Goal: Task Accomplishment & Management: Use online tool/utility

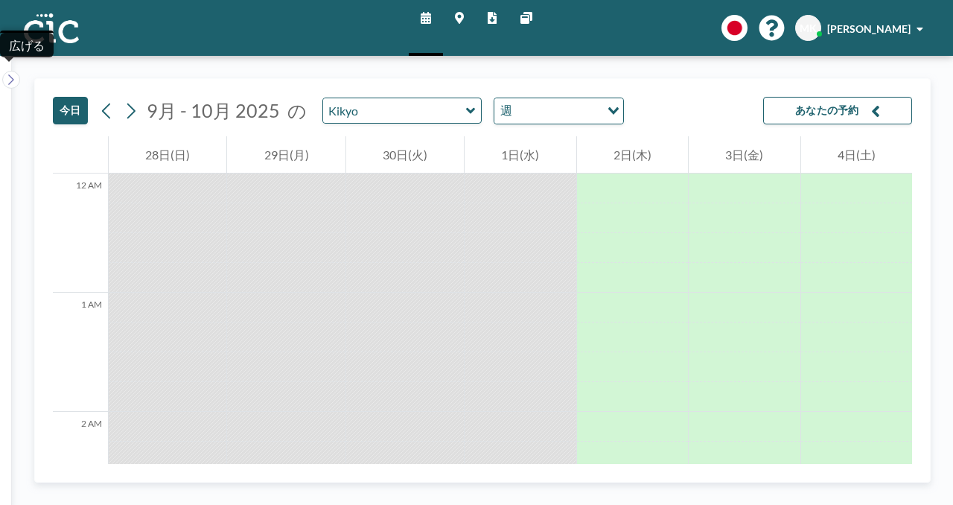
scroll to position [48, 0]
click at [431, 19] on icon at bounding box center [426, 18] width 10 height 12
click at [345, 100] on input "Kikyo" at bounding box center [394, 110] width 143 height 25
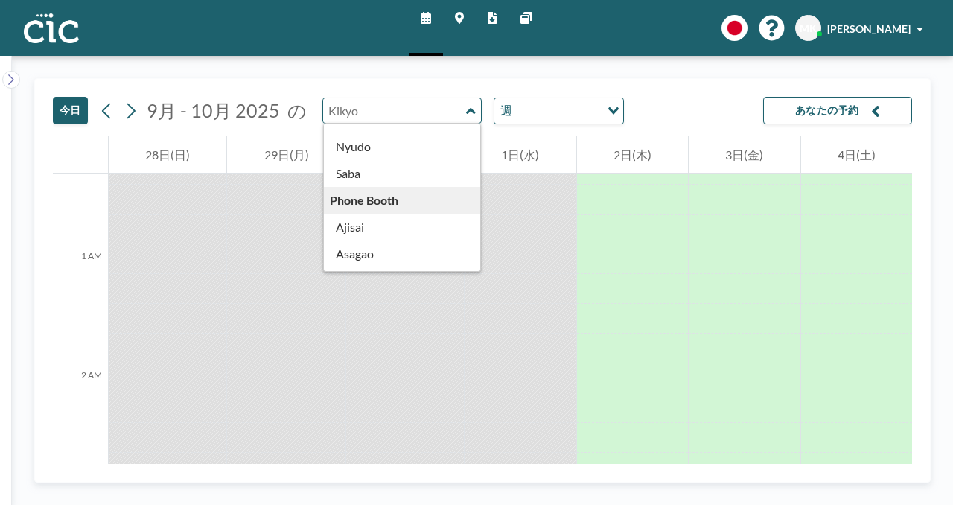
scroll to position [233, 0]
type input "Ajisai"
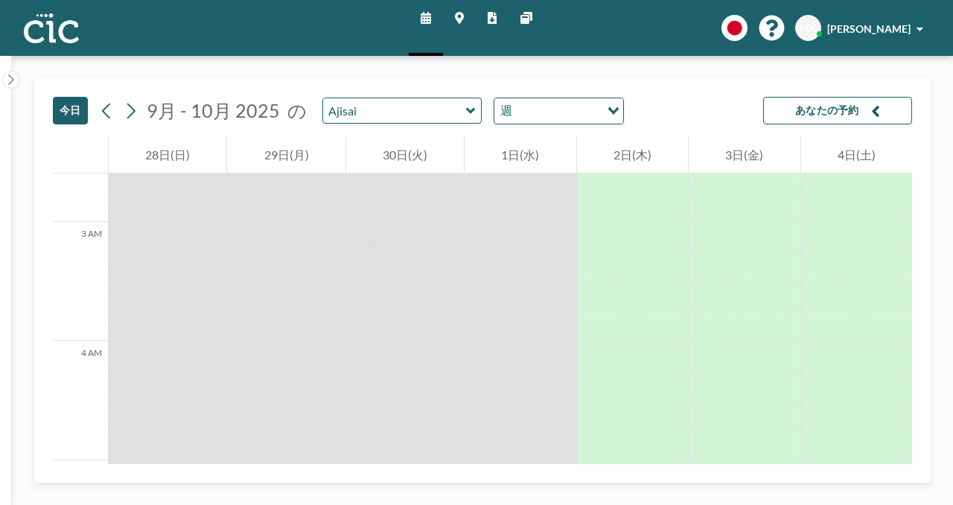
scroll to position [317, 0]
click at [363, 98] on input "text" at bounding box center [394, 110] width 143 height 25
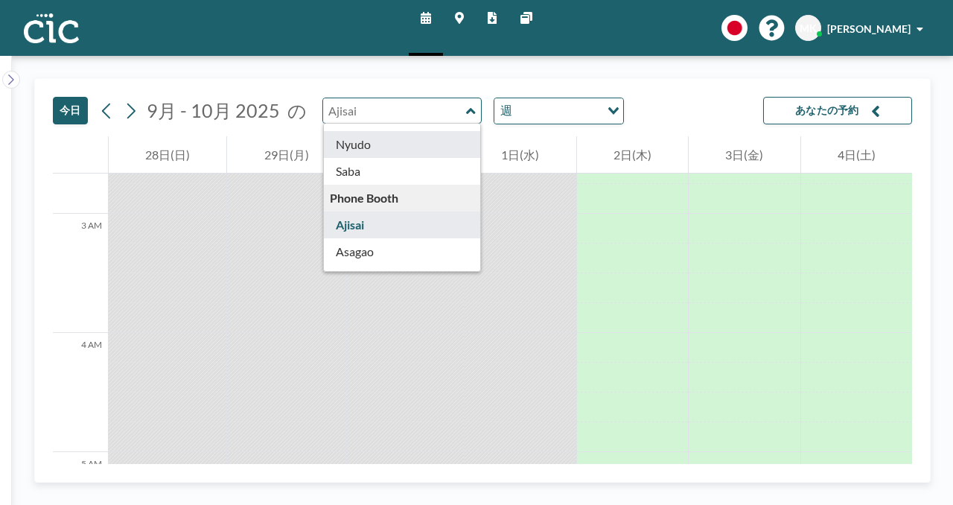
scroll to position [235, 0]
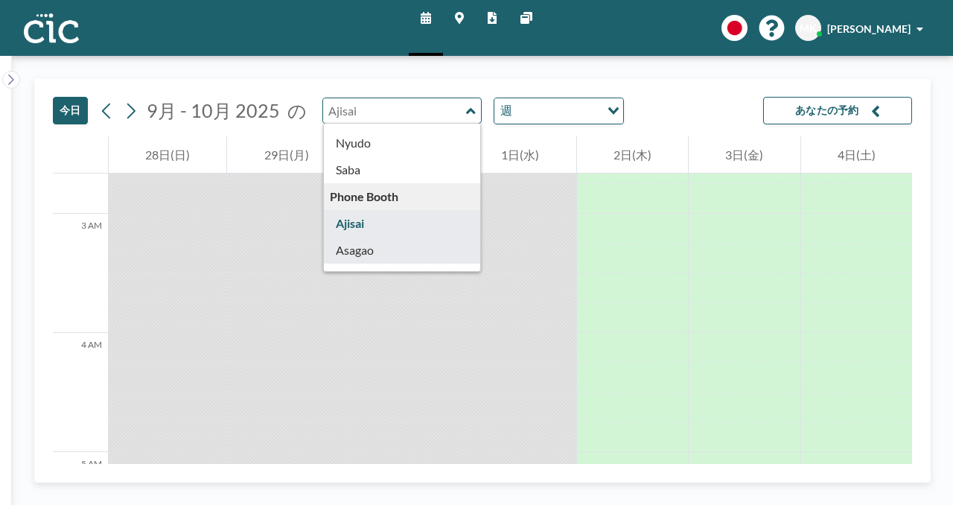
type input "Asagao"
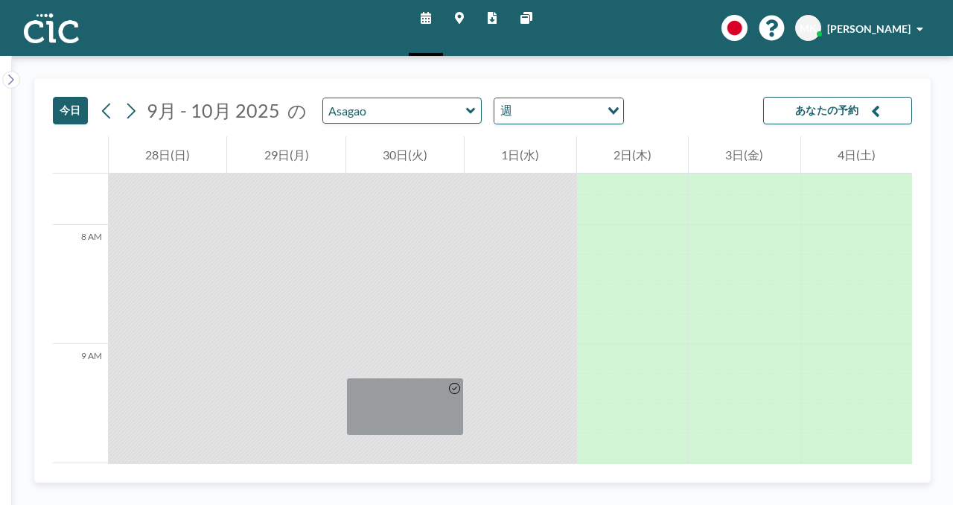
scroll to position [906, 0]
click at [523, 429] on div at bounding box center [520, 444] width 111 height 30
click at [7, 72] on icon at bounding box center [11, 79] width 10 height 15
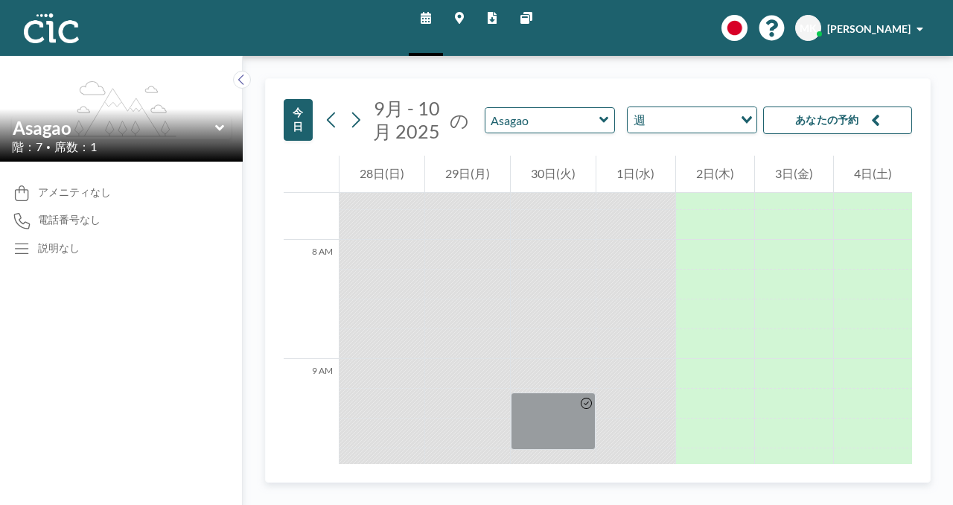
click at [214, 125] on icon at bounding box center [218, 128] width 9 height 6
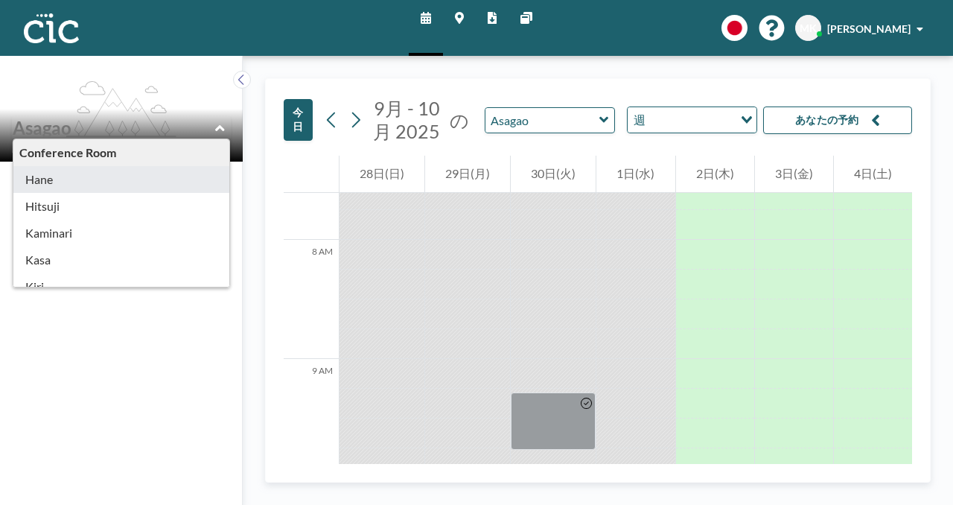
type input "Hane"
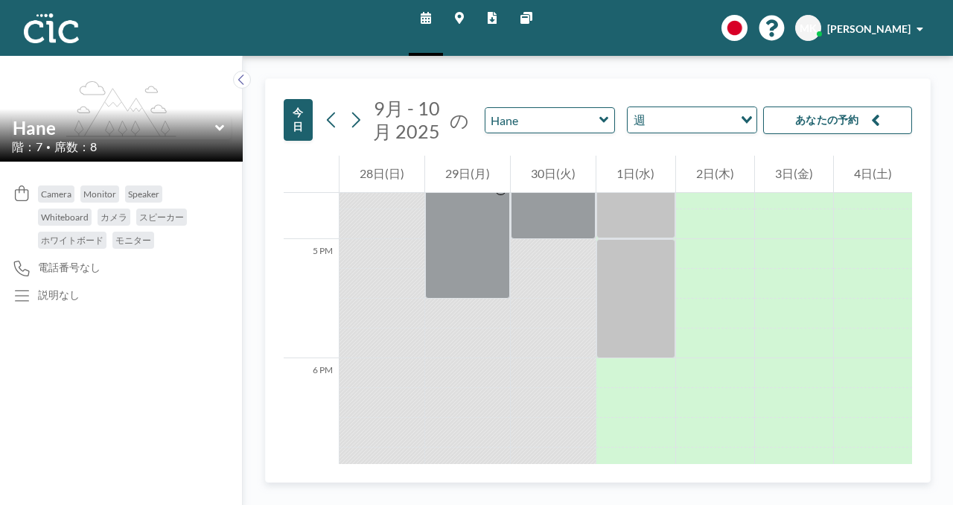
scroll to position [1994, 0]
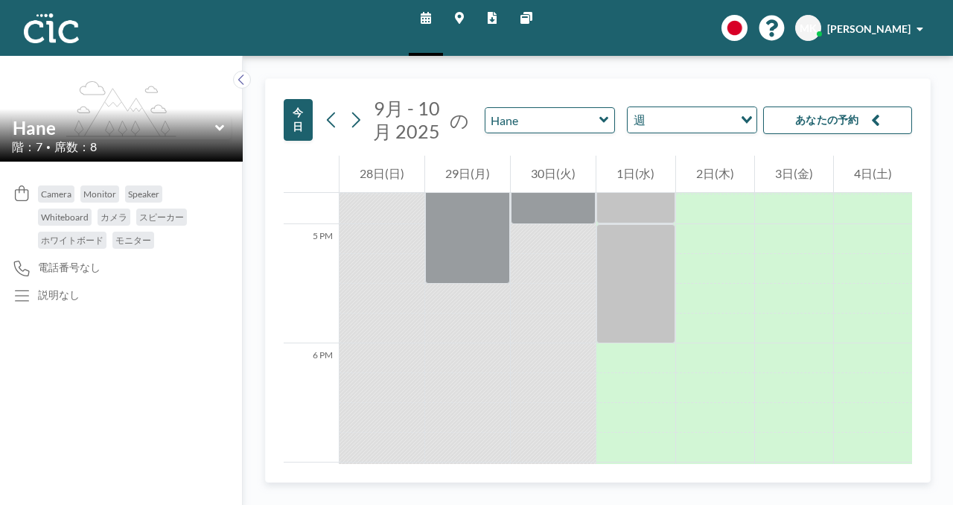
click at [55, 16] on img at bounding box center [51, 28] width 55 height 30
click at [215, 121] on icon at bounding box center [220, 128] width 10 height 15
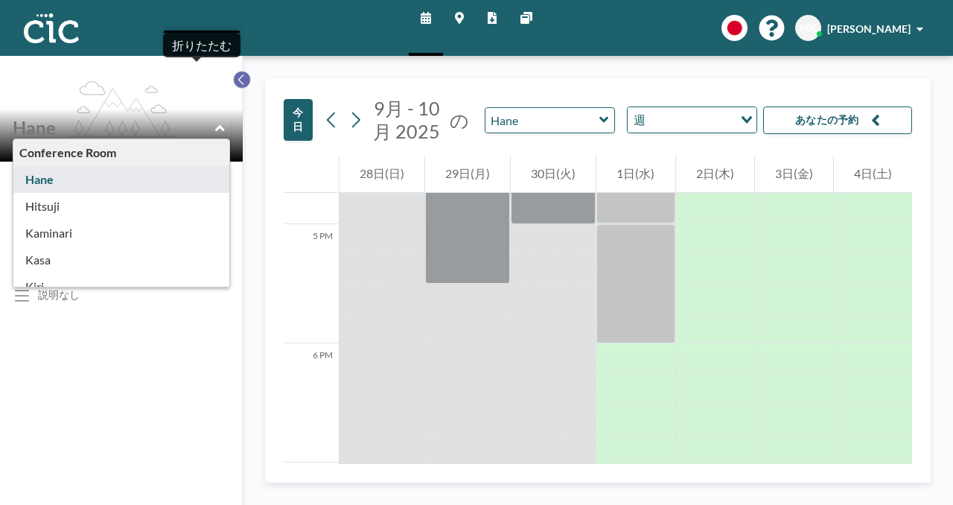
click at [237, 72] on icon at bounding box center [242, 79] width 10 height 15
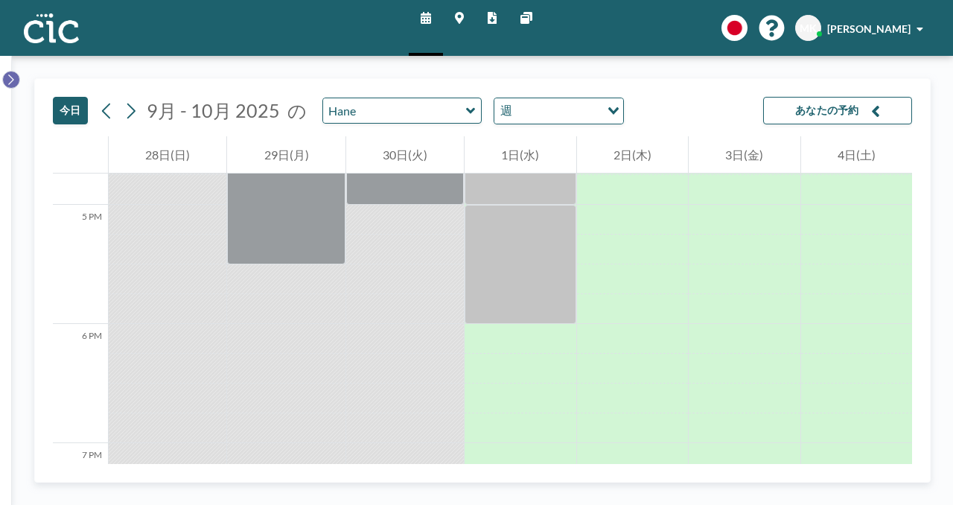
click at [6, 72] on icon at bounding box center [11, 79] width 10 height 15
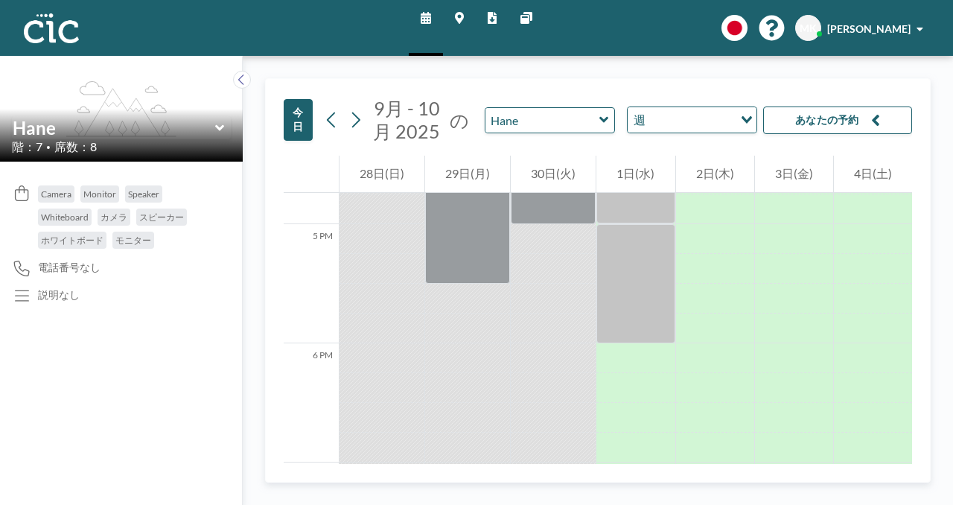
click at [215, 121] on icon at bounding box center [220, 128] width 10 height 15
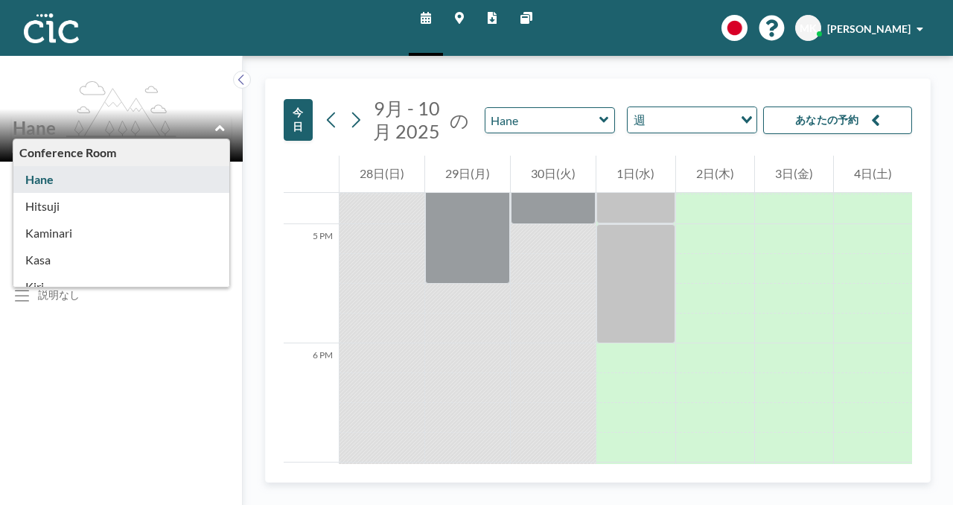
click at [512, 16] on link "他のサイト" at bounding box center [527, 28] width 36 height 56
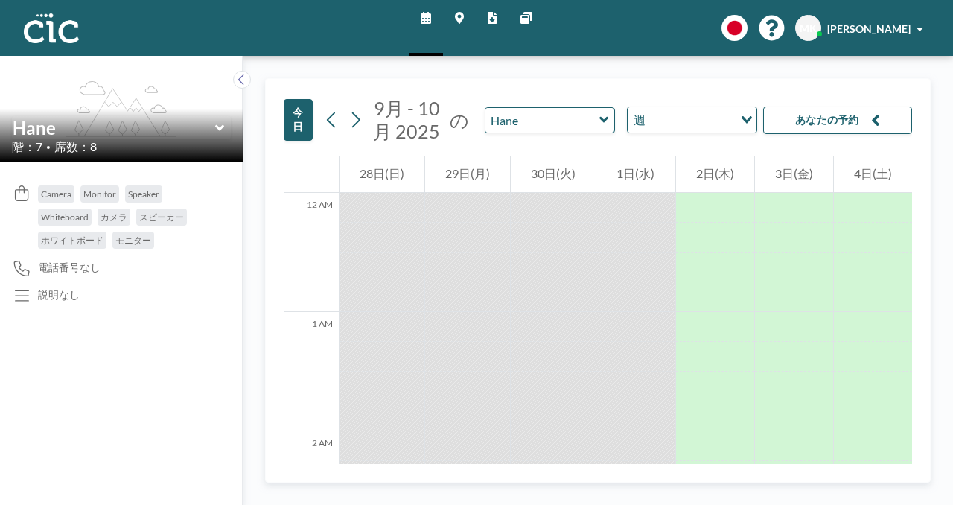
click at [464, 16] on icon at bounding box center [459, 18] width 9 height 12
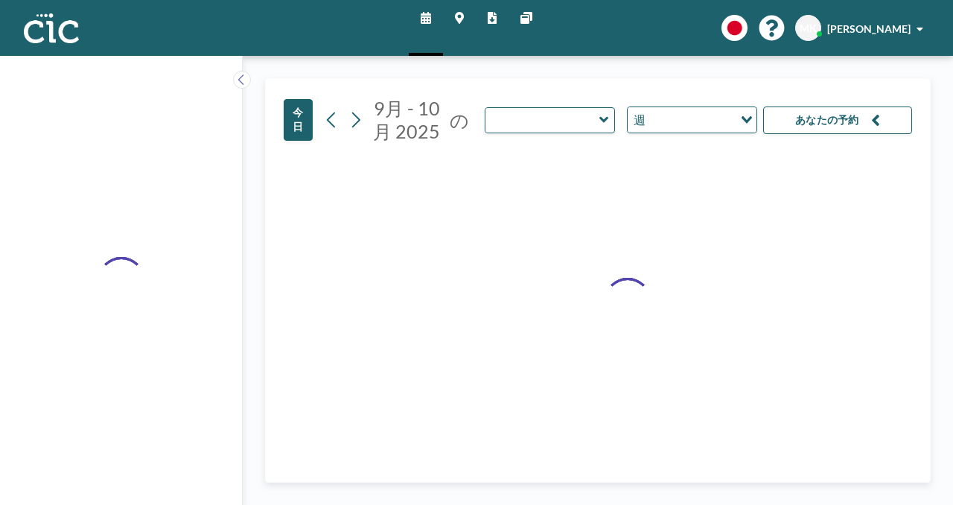
type input "Hane"
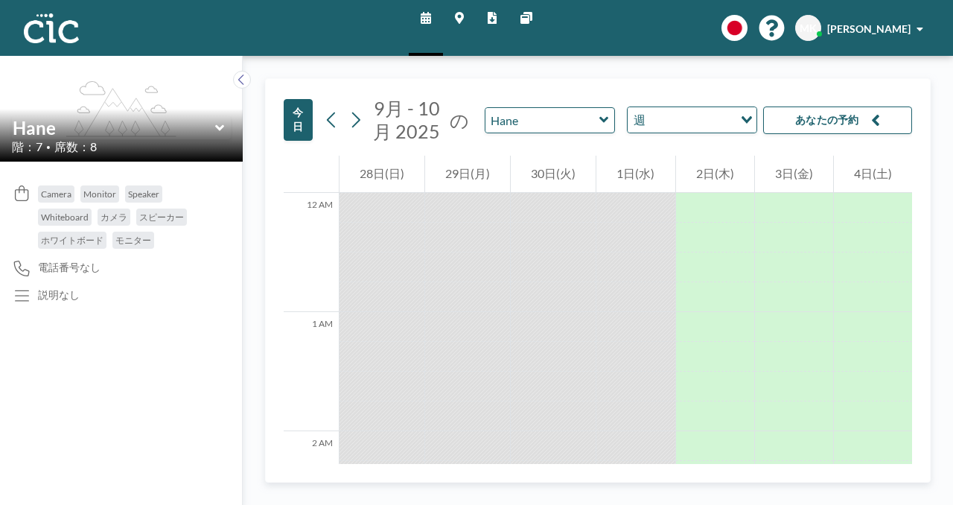
click at [600, 112] on icon at bounding box center [605, 119] width 10 height 15
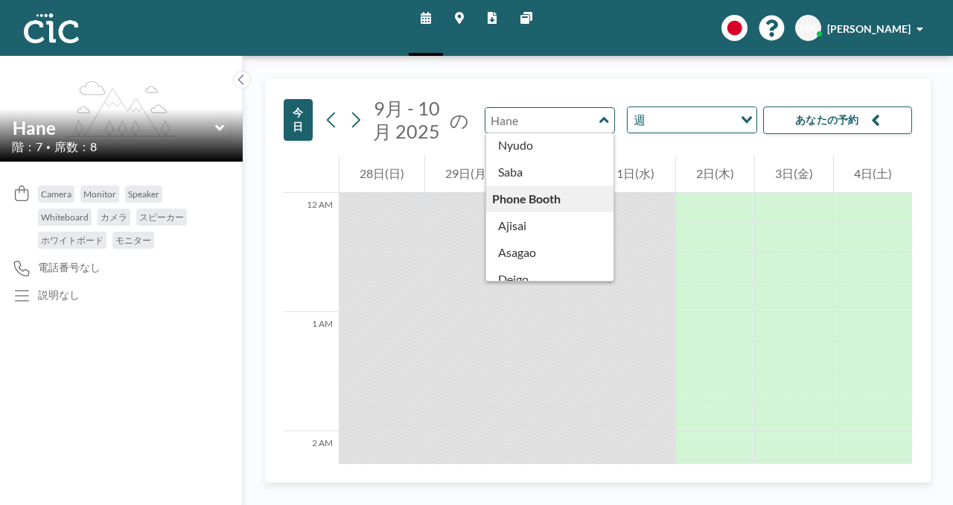
scroll to position [239, 0]
type input "Asagao"
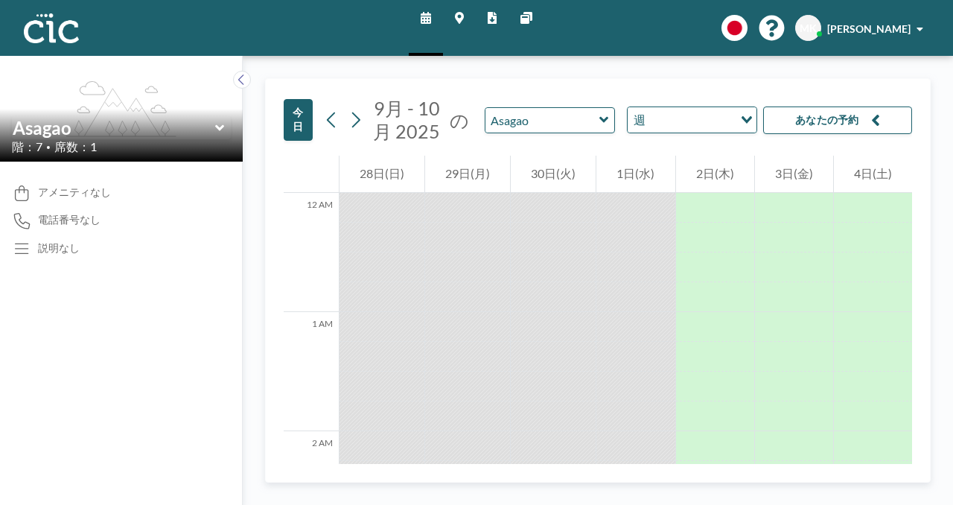
click at [650, 110] on input "Search for option" at bounding box center [691, 119] width 82 height 19
click at [672, 112] on li "日" at bounding box center [636, 116] width 118 height 22
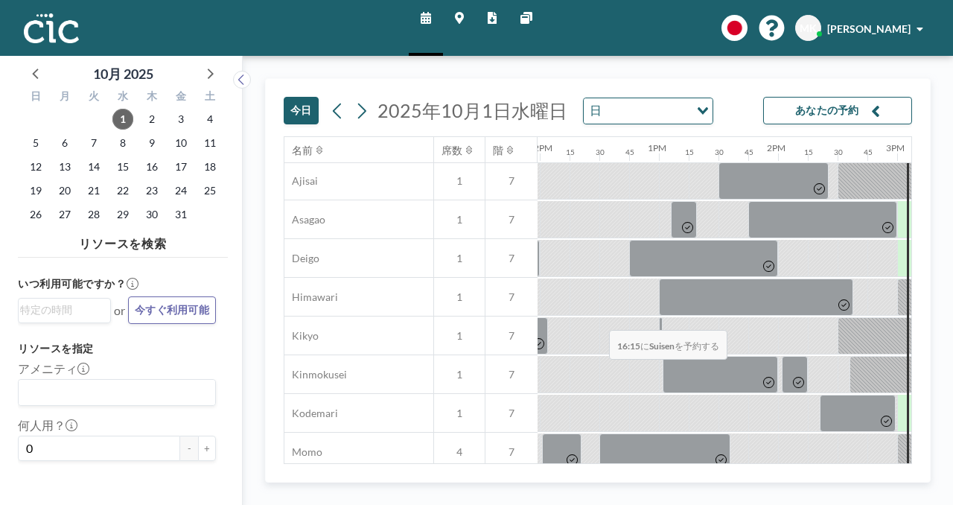
scroll to position [461, 1428]
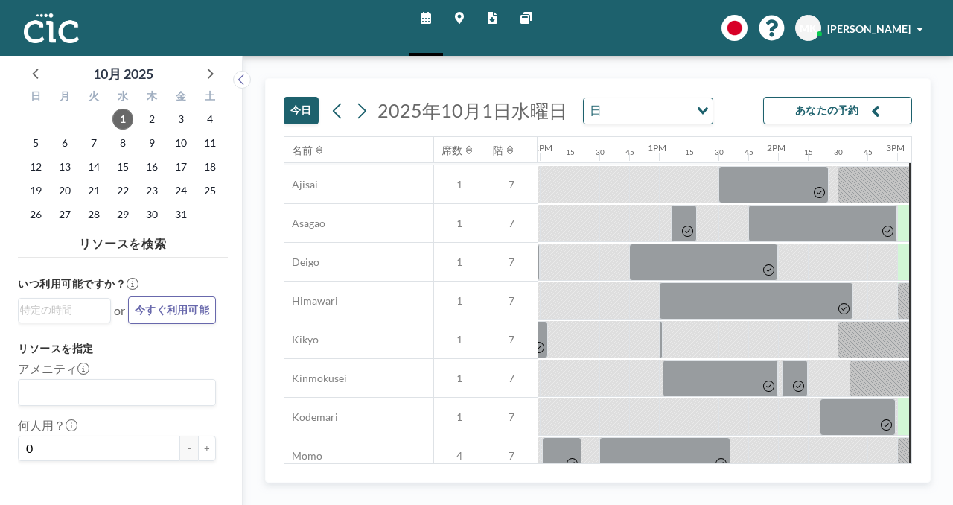
click at [460, 19] on icon at bounding box center [459, 18] width 9 height 12
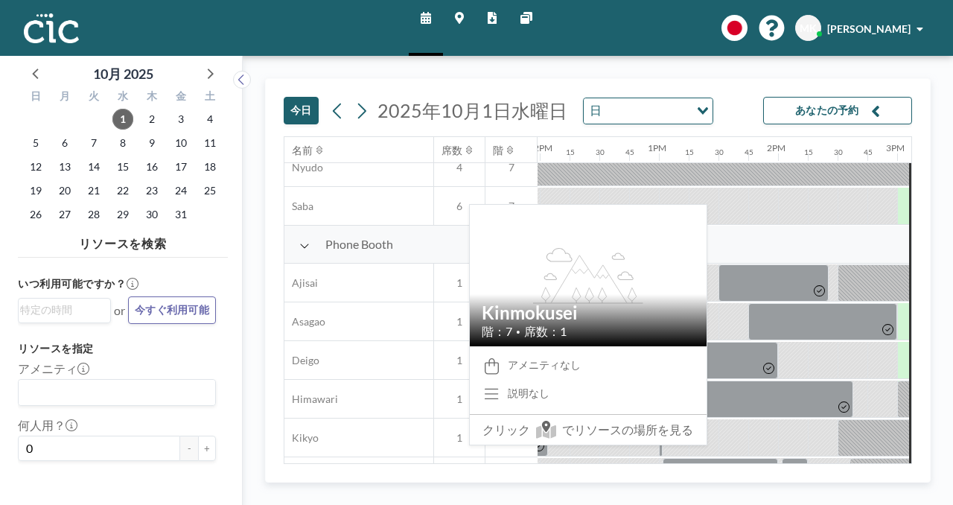
scroll to position [363, 1428]
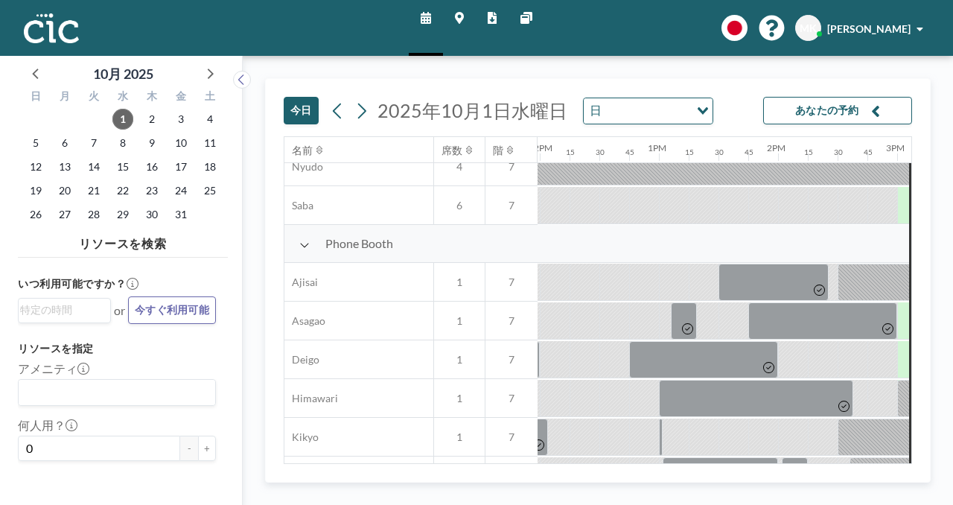
click at [897, 496] on div at bounding box center [912, 514] width 30 height 36
click at [912, 496] on div at bounding box center [919, 514] width 15 height 37
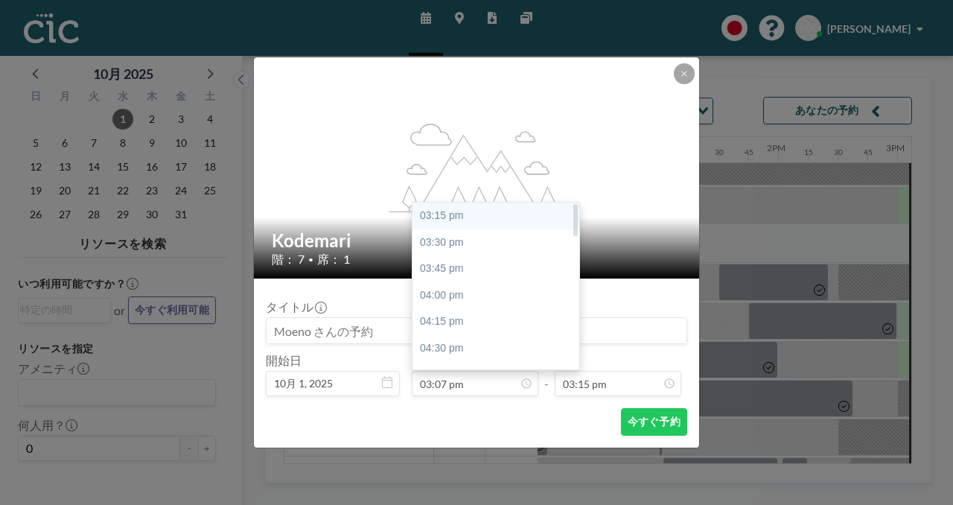
click at [534, 203] on div "03:15 pm" at bounding box center [496, 216] width 167 height 27
type input "03:15 pm"
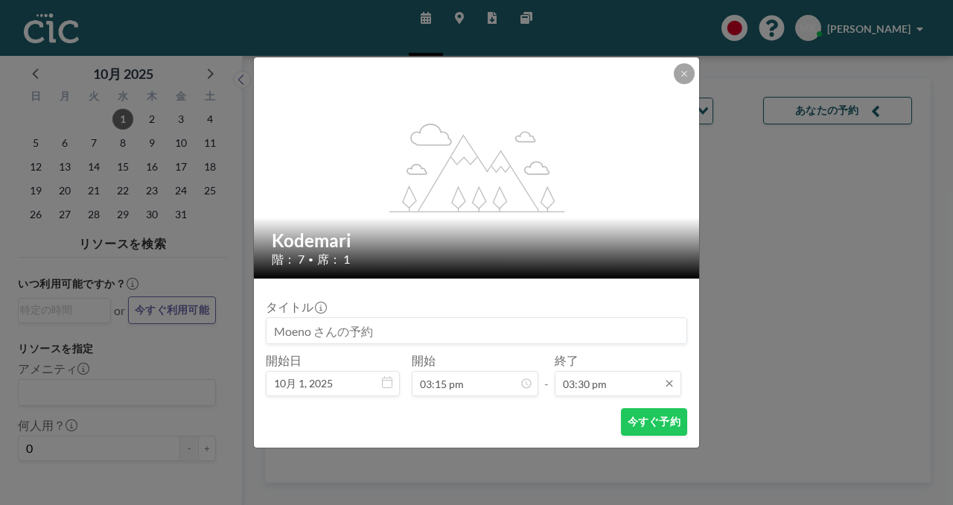
click at [568, 371] on input "03:30 pm" at bounding box center [618, 383] width 127 height 25
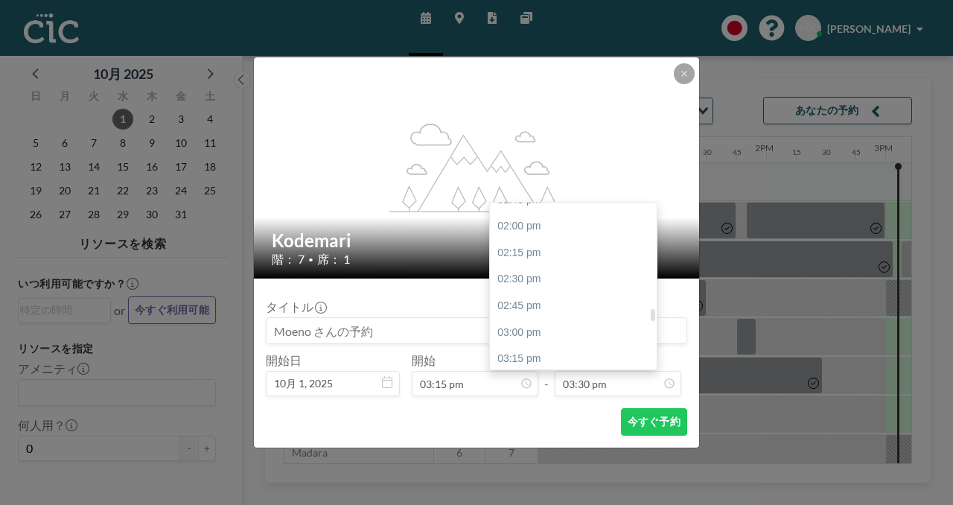
scroll to position [0, 1452]
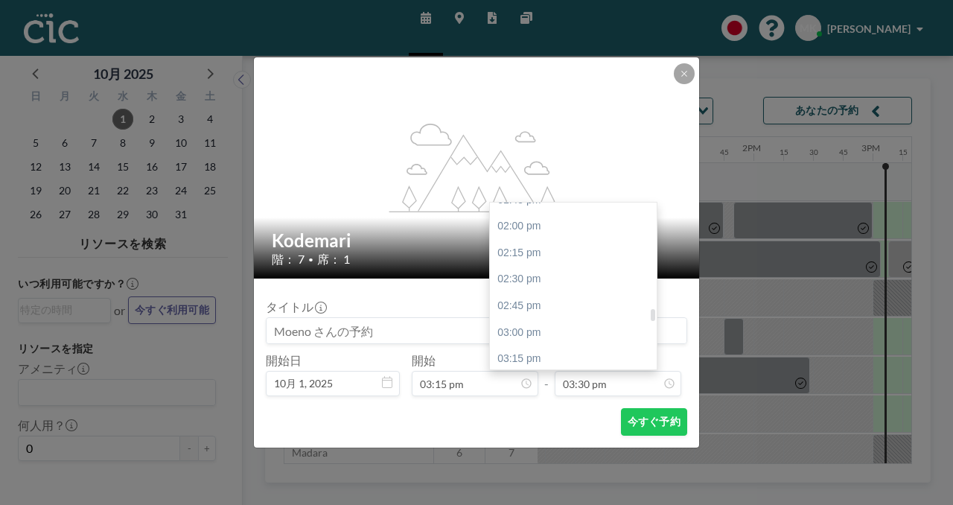
type input "05:00 pm"
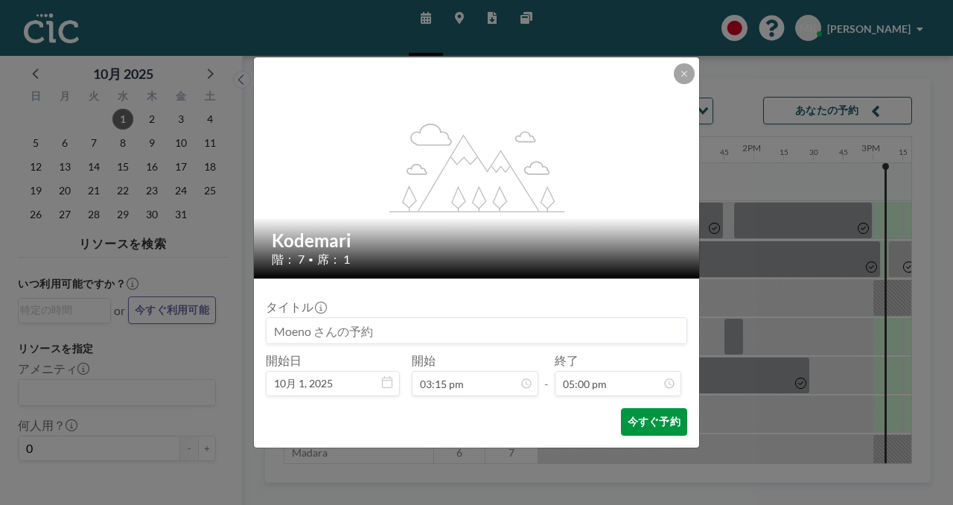
scroll to position [1617, 0]
click at [621, 408] on button "今すぐ予約" at bounding box center [654, 422] width 66 height 28
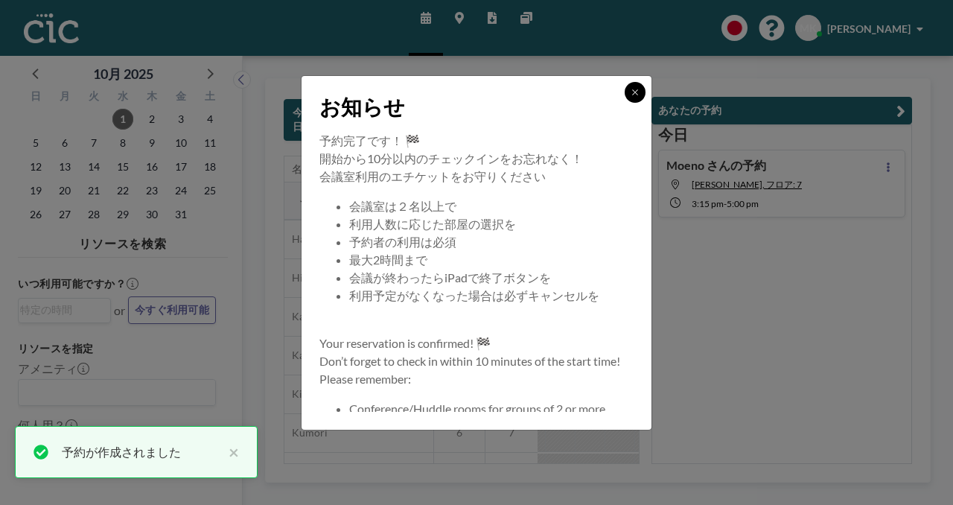
click at [631, 97] on icon at bounding box center [635, 92] width 9 height 9
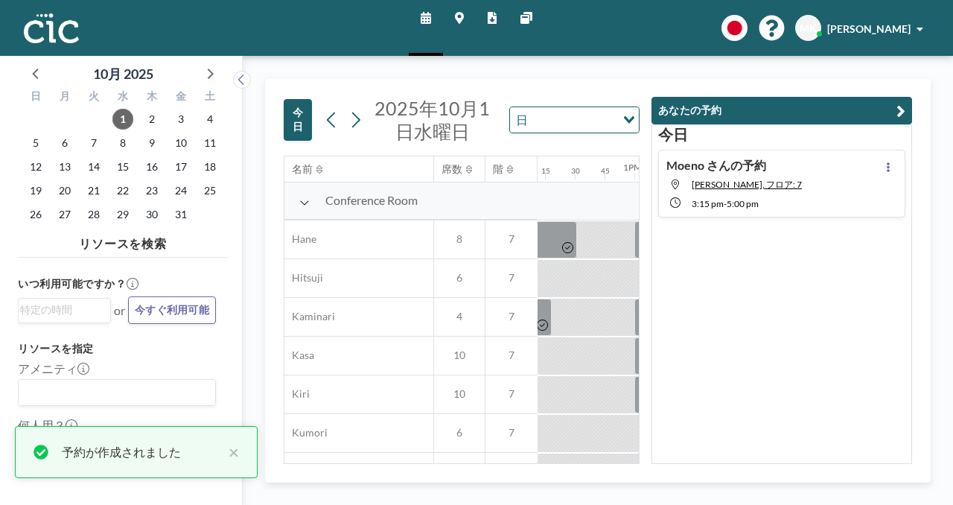
click at [906, 102] on icon "button" at bounding box center [901, 111] width 9 height 18
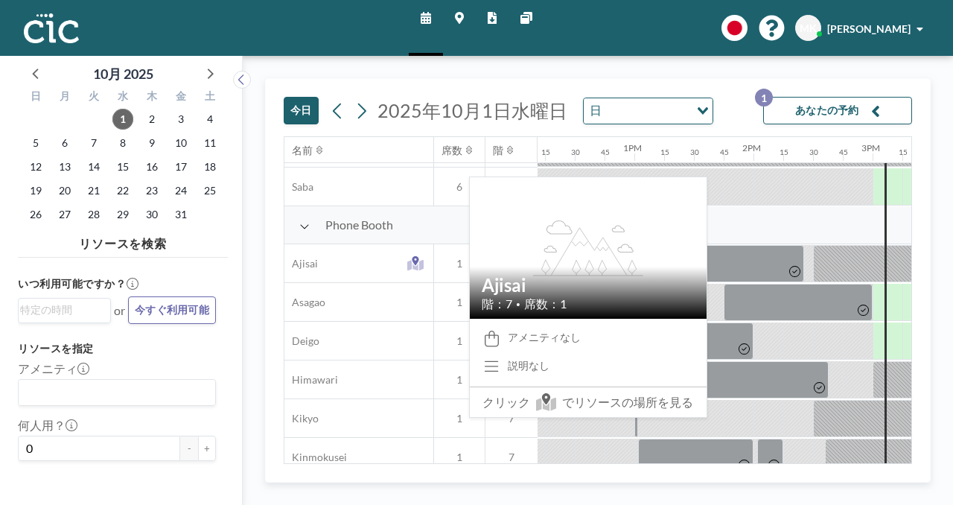
scroll to position [396, 1452]
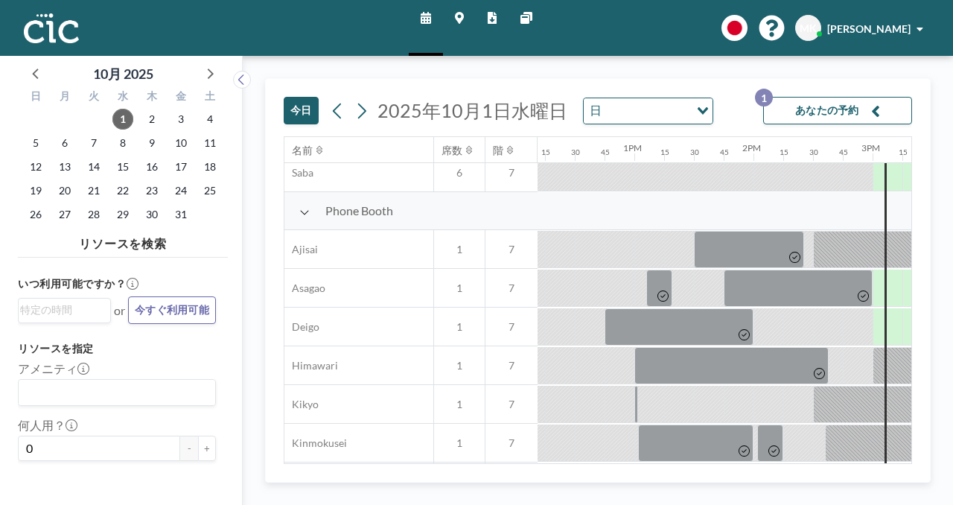
click at [873, 463] on div at bounding box center [888, 481] width 30 height 36
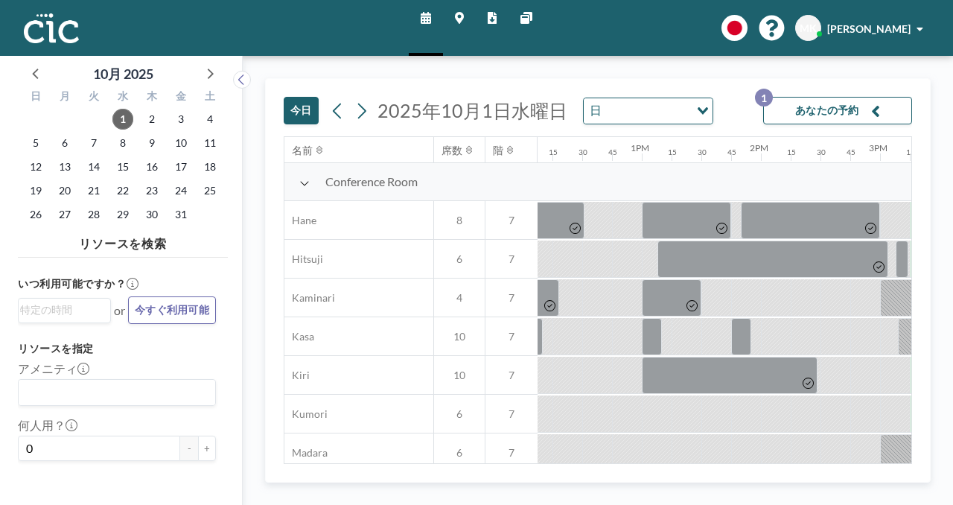
scroll to position [0, 1452]
